Goal: Find specific page/section: Find specific page/section

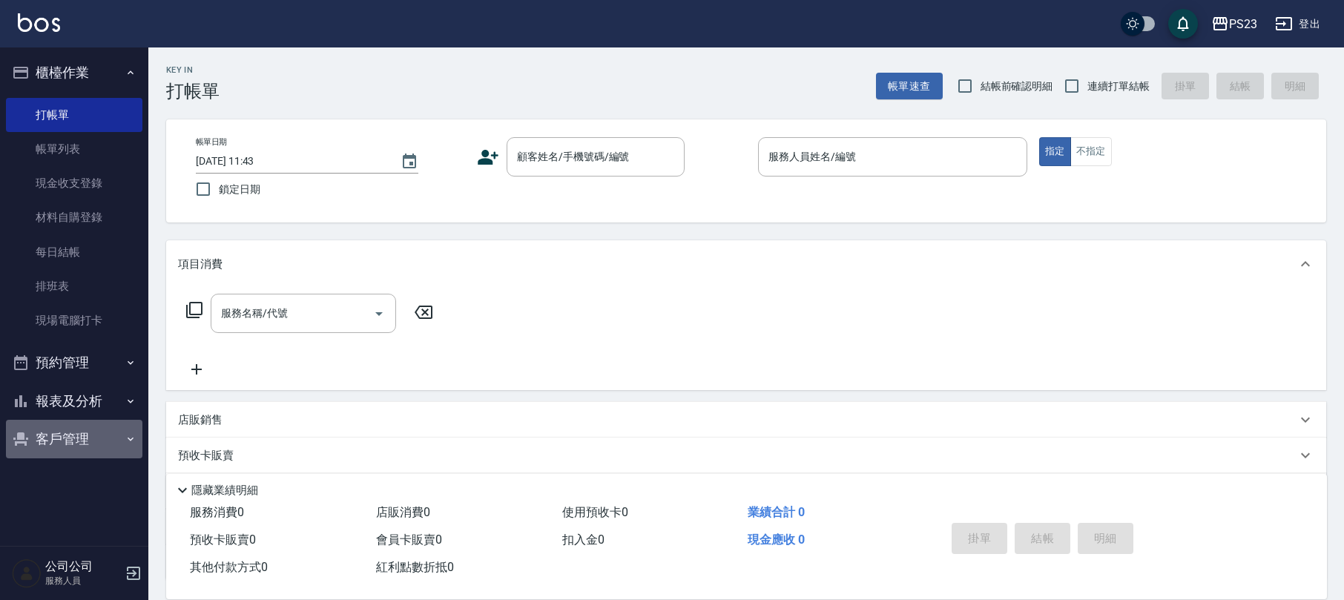
click at [75, 443] on button "客戶管理" at bounding box center [74, 439] width 136 height 39
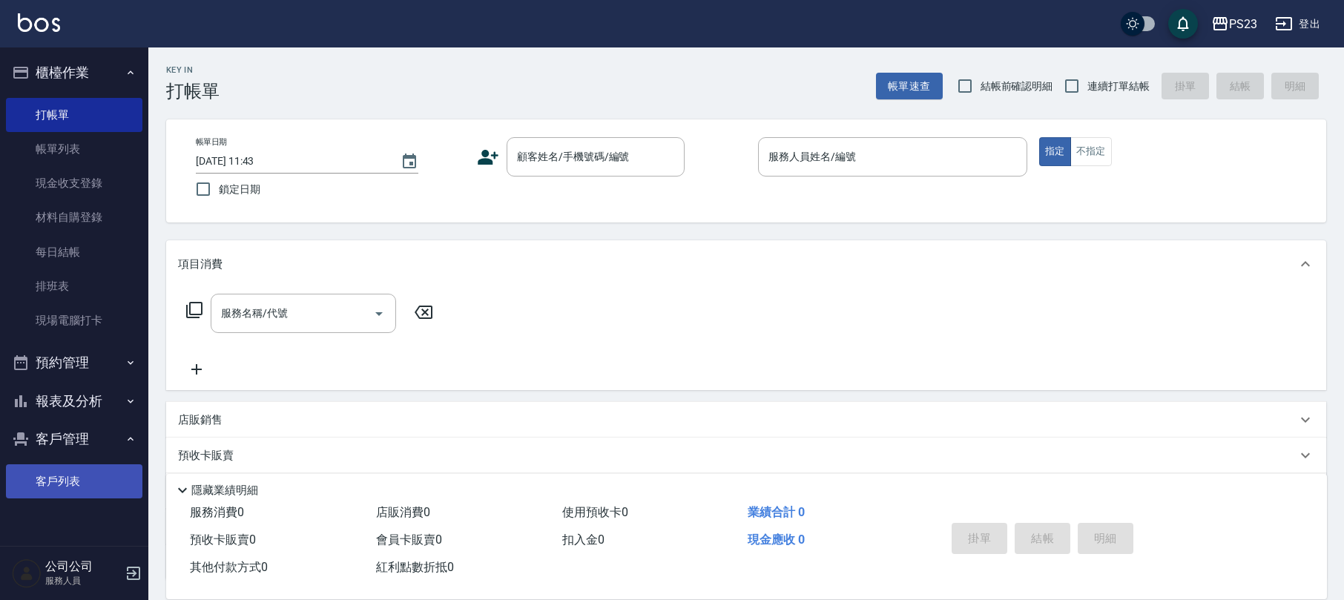
click at [57, 475] on link "客戶列表" at bounding box center [74, 481] width 136 height 34
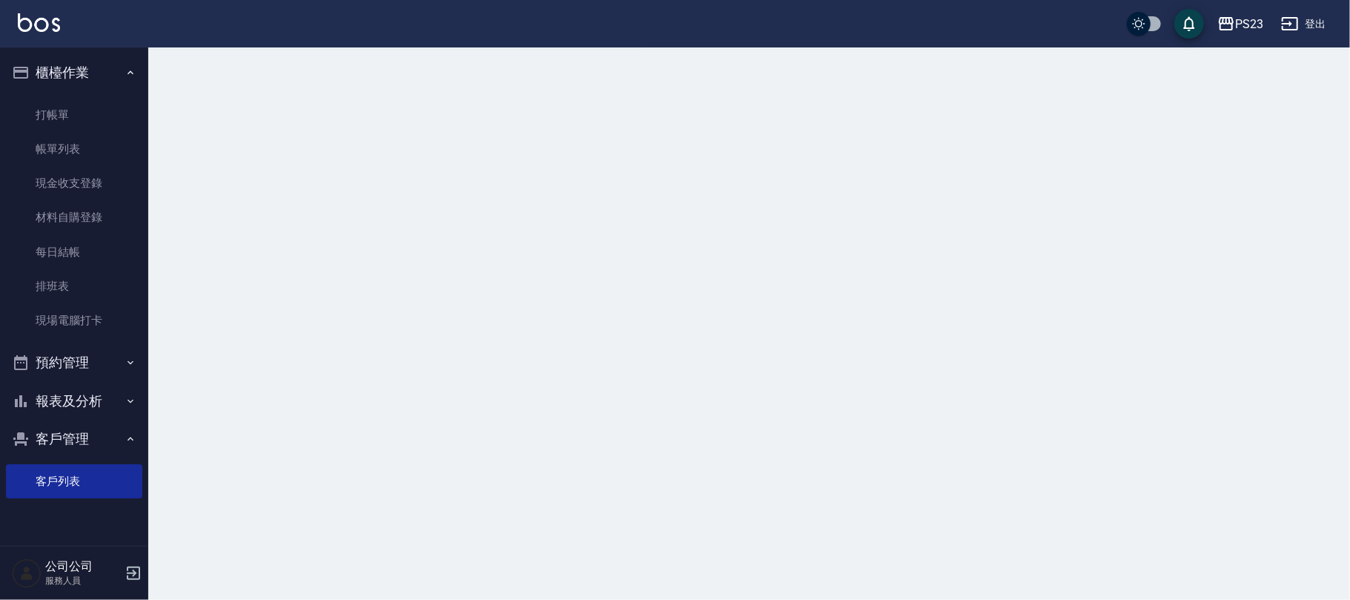
click at [239, 137] on div at bounding box center [675, 300] width 1350 height 600
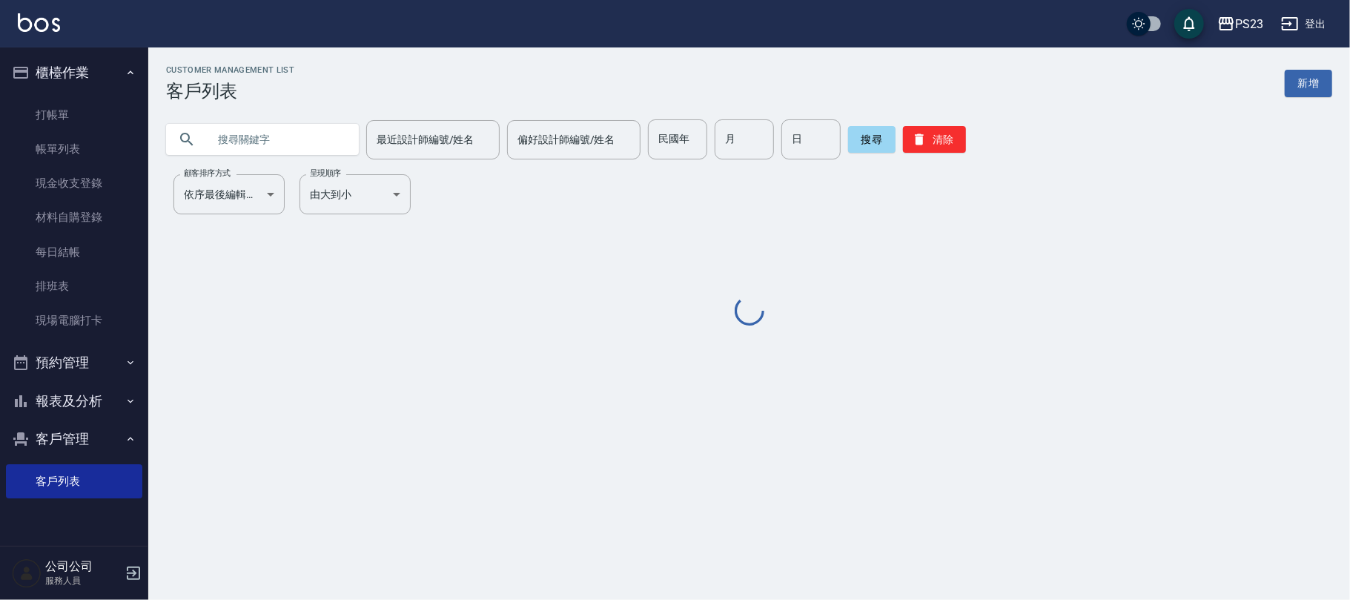
click at [251, 126] on input "text" at bounding box center [277, 139] width 139 height 40
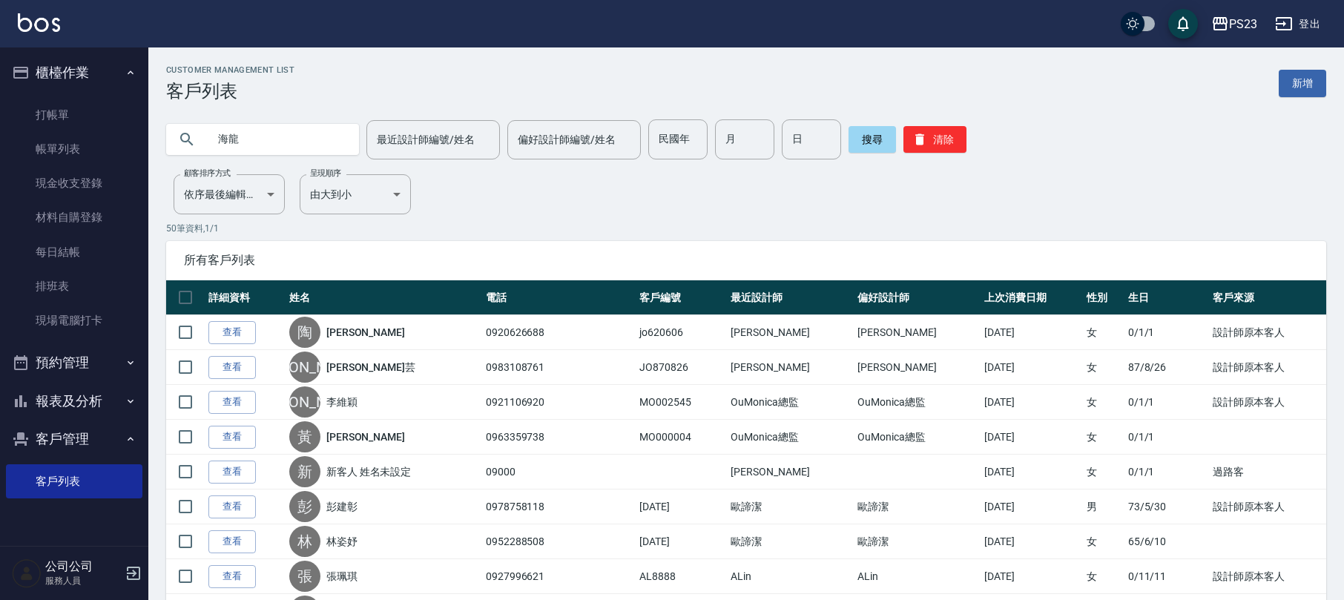
type input "海龍"
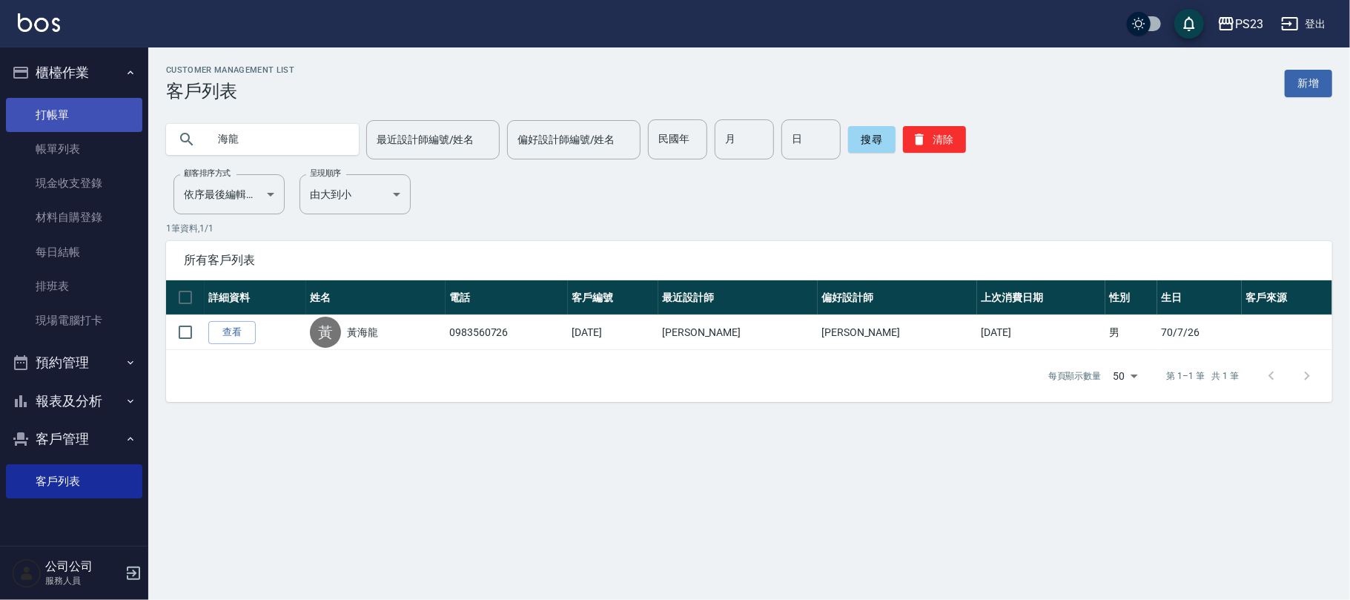
drag, startPoint x: 252, startPoint y: 140, endPoint x: 33, endPoint y: 125, distance: 220.0
click at [36, 128] on div "PS23 登出 櫃檯作業 打帳單 帳單列表 現金收支登錄 材料自購登錄 每日結帳 排班表 現場電腦打卡 預約管理 預約管理 單日預約紀錄 單週預約紀錄 報表及…" at bounding box center [675, 300] width 1350 height 600
